Goal: Information Seeking & Learning: Compare options

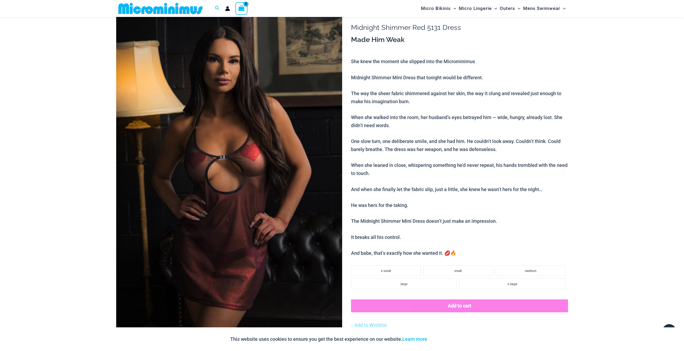
scroll to position [23, 0]
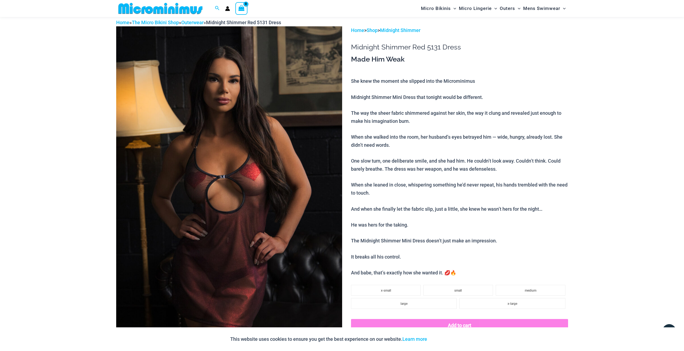
click at [215, 119] on img at bounding box center [229, 195] width 226 height 339
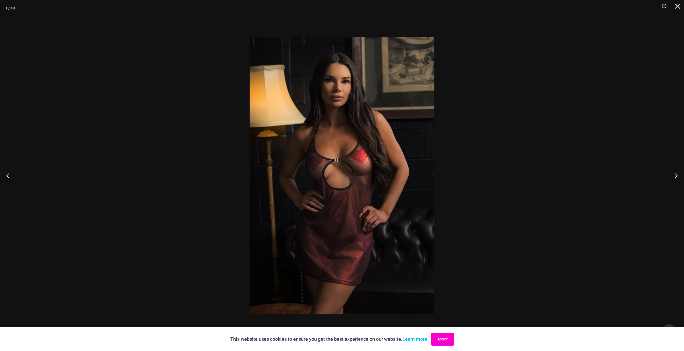
click at [445, 339] on button "Accept" at bounding box center [442, 339] width 23 height 13
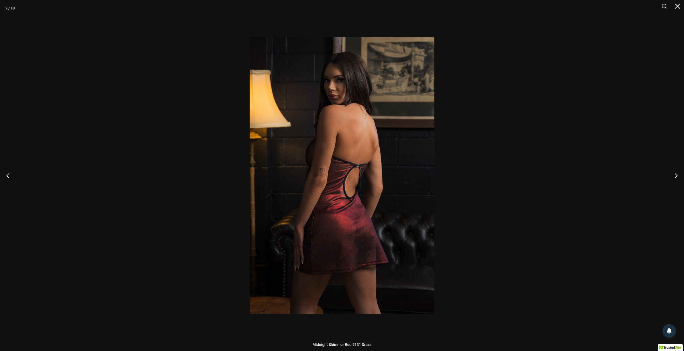
click at [586, 235] on div at bounding box center [342, 175] width 684 height 351
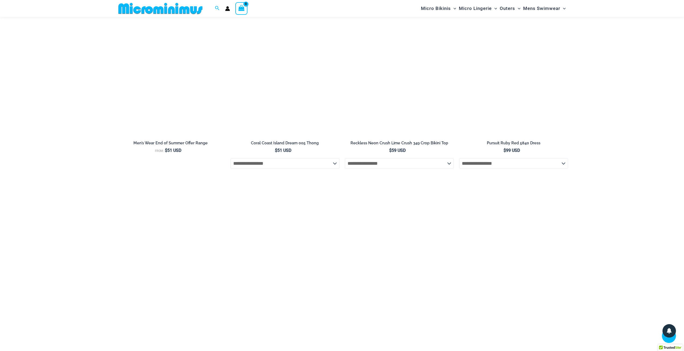
scroll to position [668, 0]
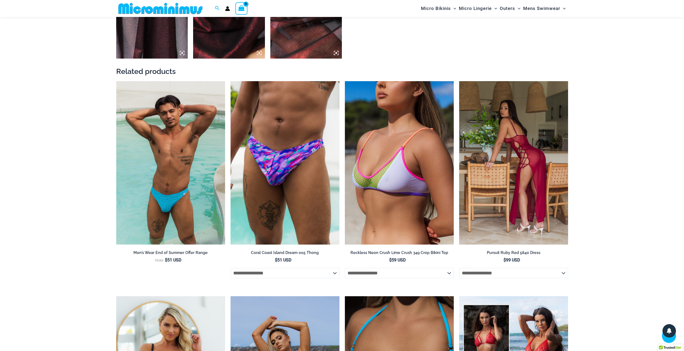
click at [542, 159] on img at bounding box center [513, 163] width 109 height 164
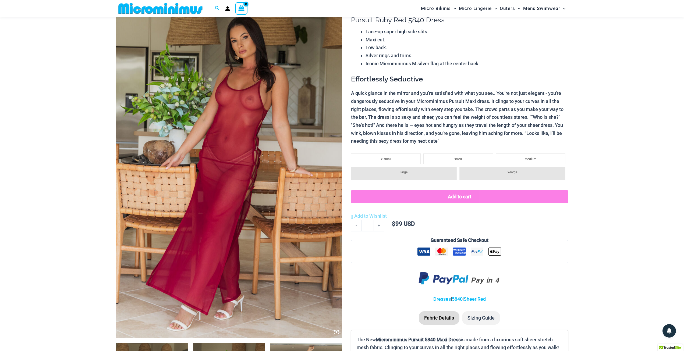
scroll to position [50, 0]
click at [273, 97] on img at bounding box center [229, 168] width 226 height 339
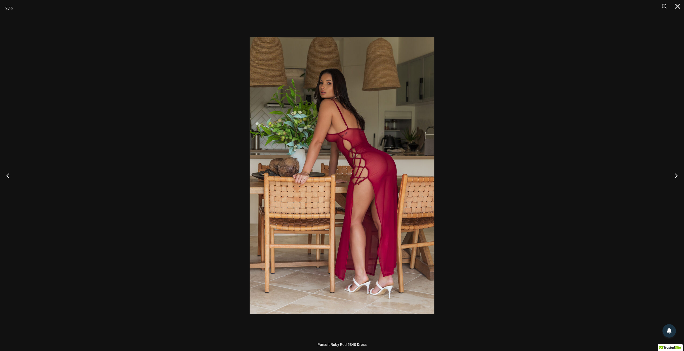
click at [515, 172] on div at bounding box center [342, 175] width 684 height 351
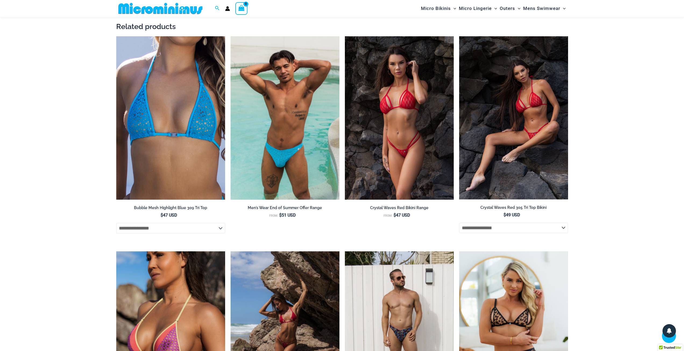
scroll to position [614, 0]
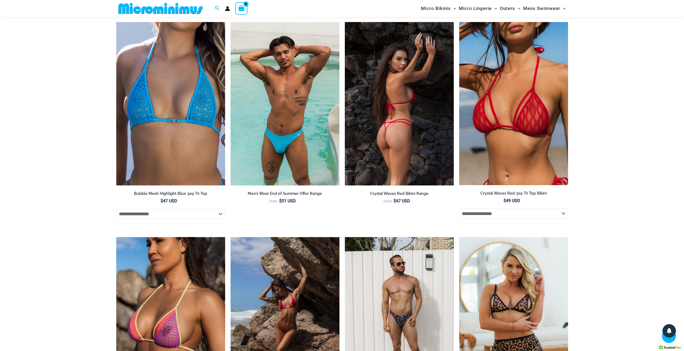
click at [406, 80] on img at bounding box center [399, 104] width 109 height 164
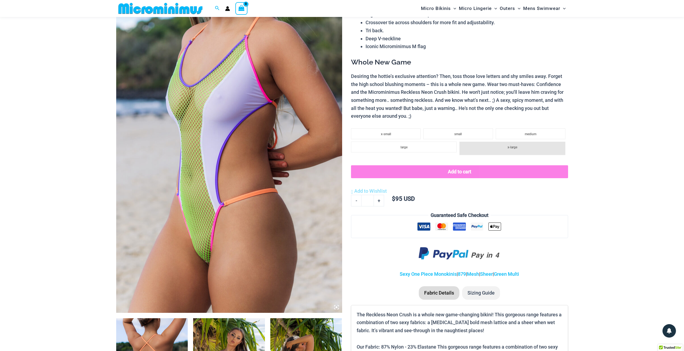
scroll to position [76, 0]
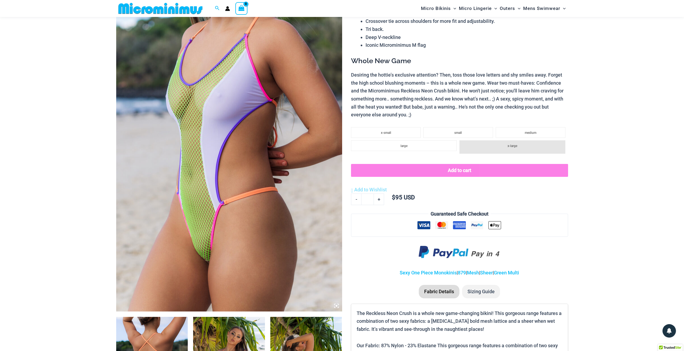
click at [272, 148] on img at bounding box center [229, 142] width 226 height 339
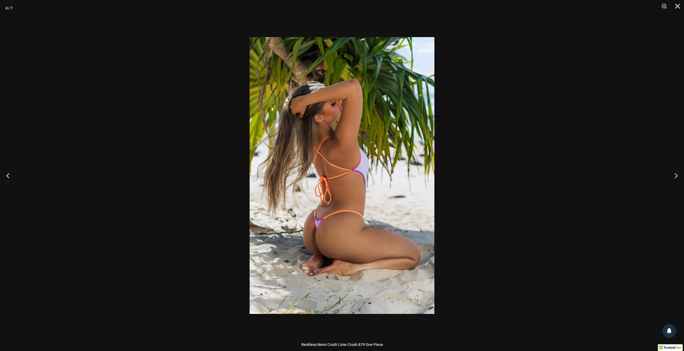
click at [558, 120] on div at bounding box center [342, 175] width 684 height 351
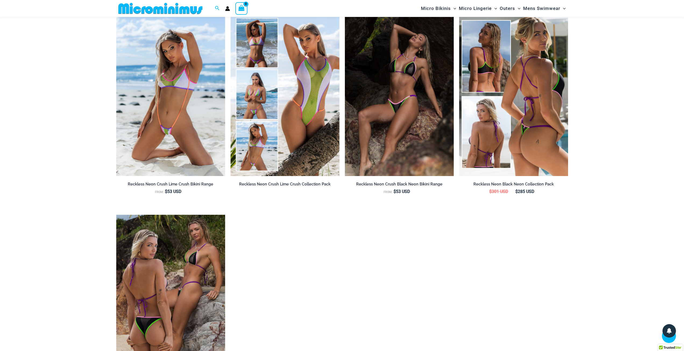
scroll to position [614, 0]
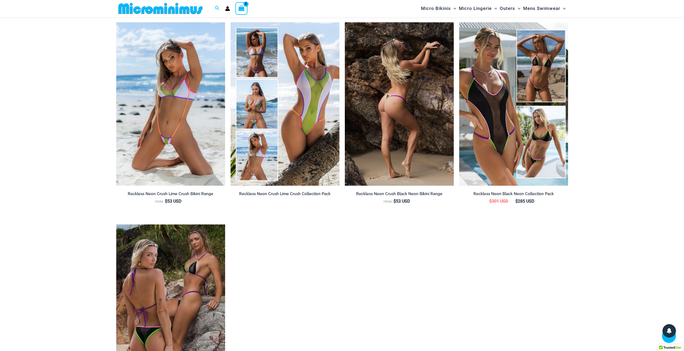
click at [437, 93] on img at bounding box center [399, 104] width 109 height 164
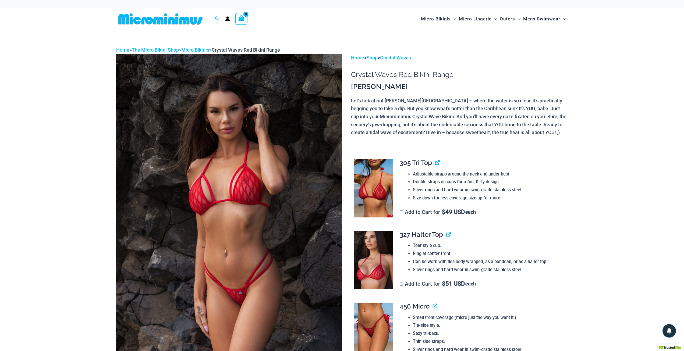
click at [291, 139] on img at bounding box center [229, 223] width 226 height 339
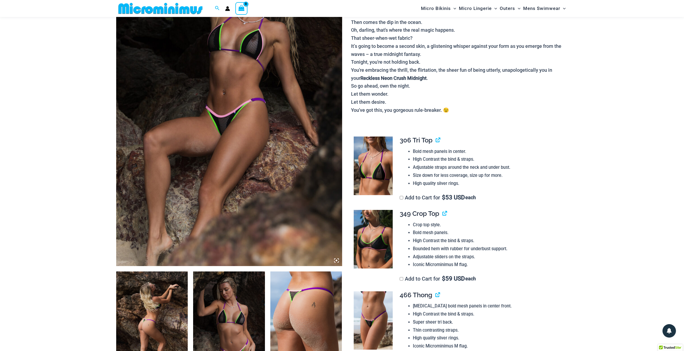
scroll to position [157, 0]
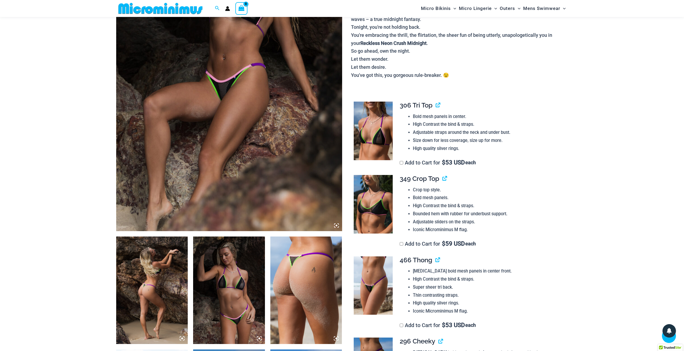
click at [294, 78] on img at bounding box center [229, 61] width 226 height 339
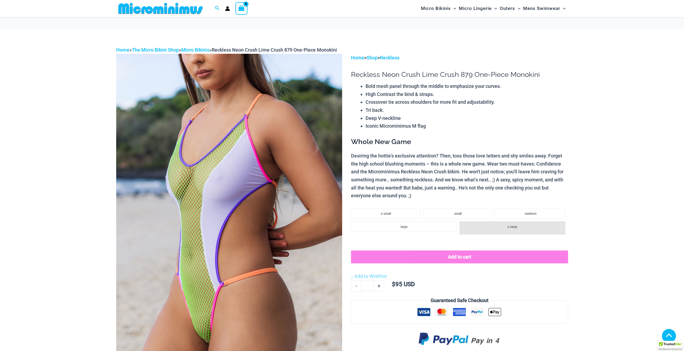
scroll to position [620, 0]
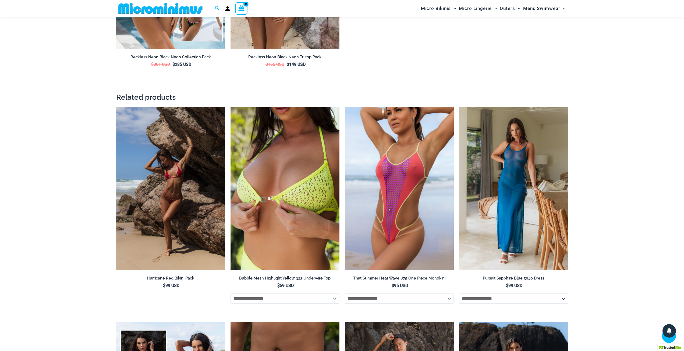
scroll to position [1100, 0]
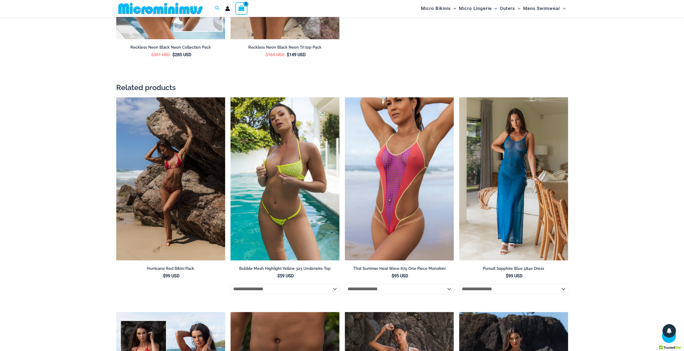
click at [319, 121] on img at bounding box center [285, 179] width 109 height 164
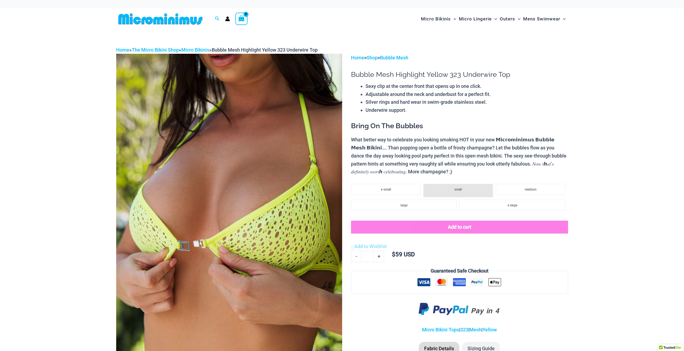
click at [276, 143] on img at bounding box center [229, 223] width 226 height 339
